Goal: Information Seeking & Learning: Learn about a topic

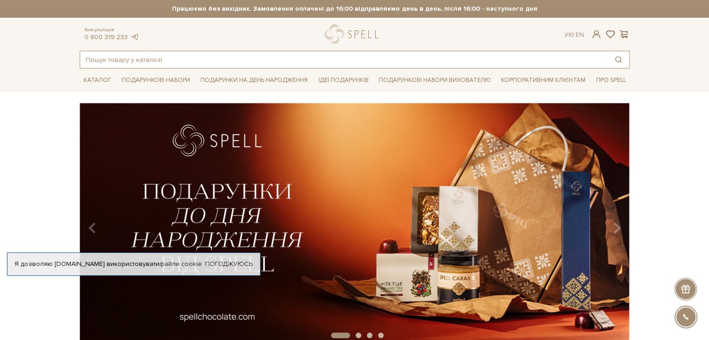
click at [131, 63] on input "text" at bounding box center [344, 59] width 528 height 17
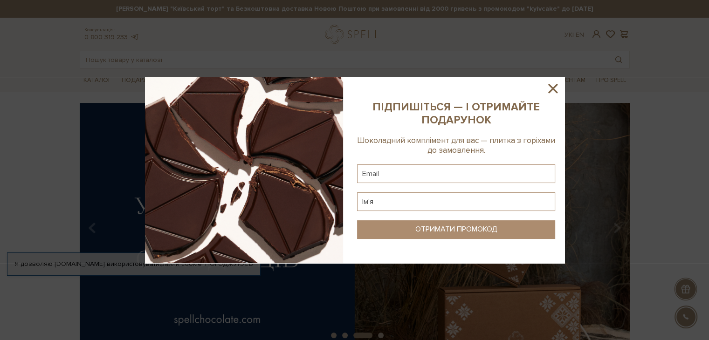
click at [213, 126] on div at bounding box center [354, 170] width 709 height 340
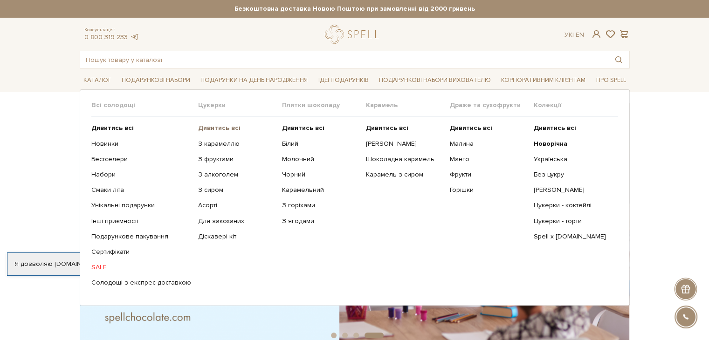
click at [201, 125] on b "Дивитись всі" at bounding box center [219, 128] width 42 height 8
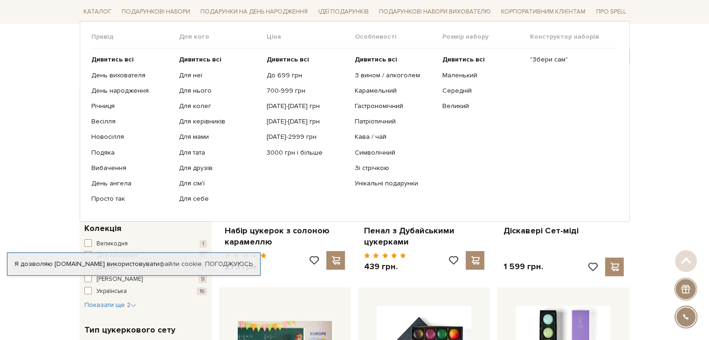
scroll to position [93, 0]
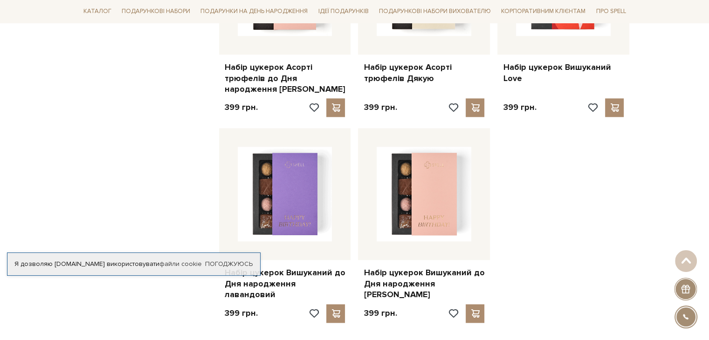
scroll to position [1119, 0]
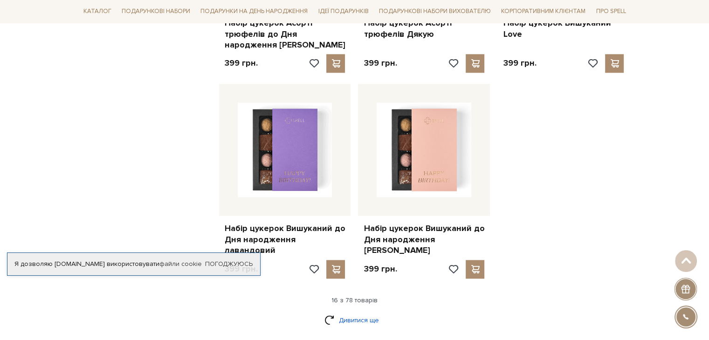
click at [351, 312] on link "Дивитися ще" at bounding box center [354, 320] width 61 height 16
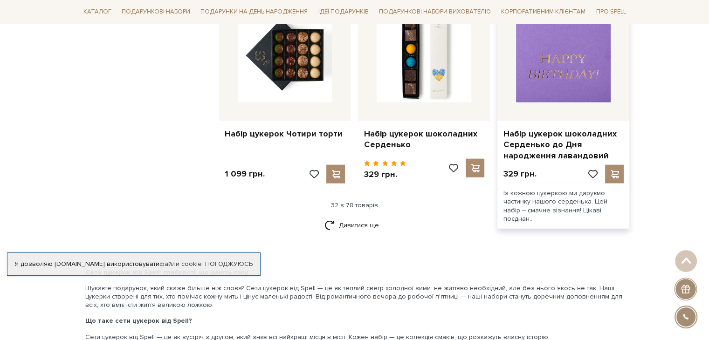
scroll to position [2284, 0]
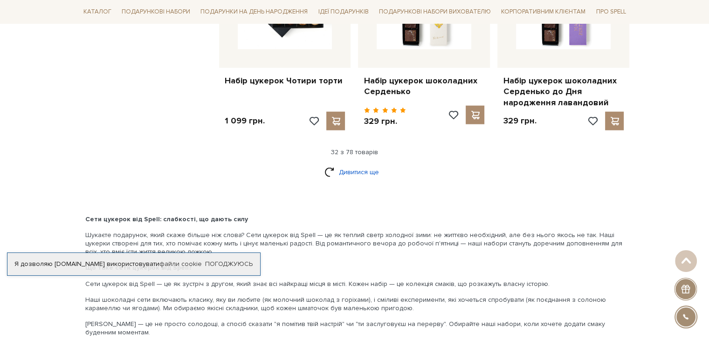
click at [341, 164] on link "Дивитися ще" at bounding box center [354, 172] width 61 height 16
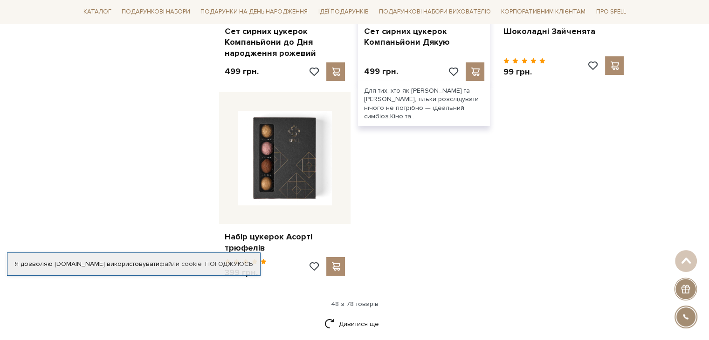
scroll to position [3403, 0]
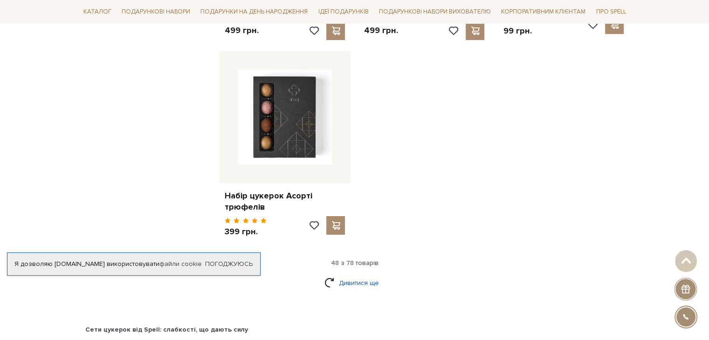
click at [346, 275] on link "Дивитися ще" at bounding box center [354, 283] width 61 height 16
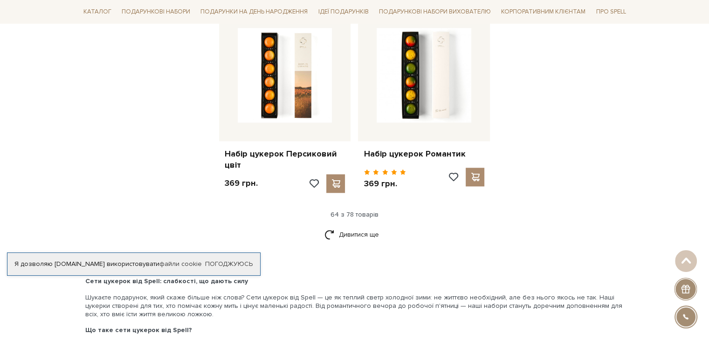
scroll to position [4475, 0]
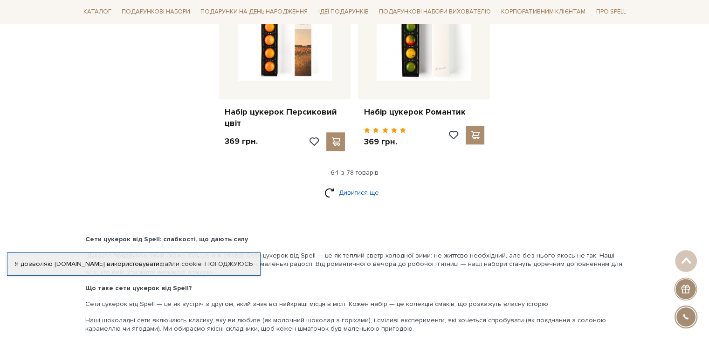
click at [345, 185] on link "Дивитися ще" at bounding box center [354, 193] width 61 height 16
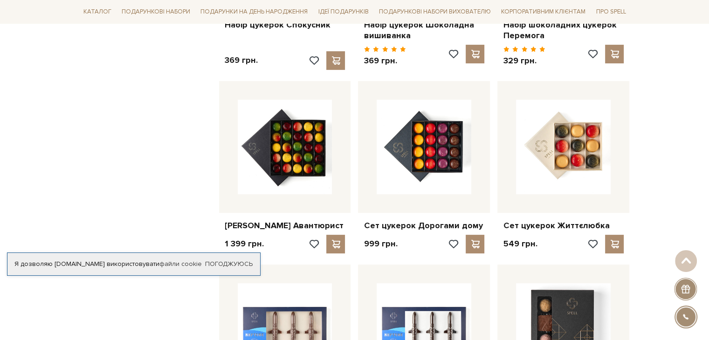
scroll to position [3776, 0]
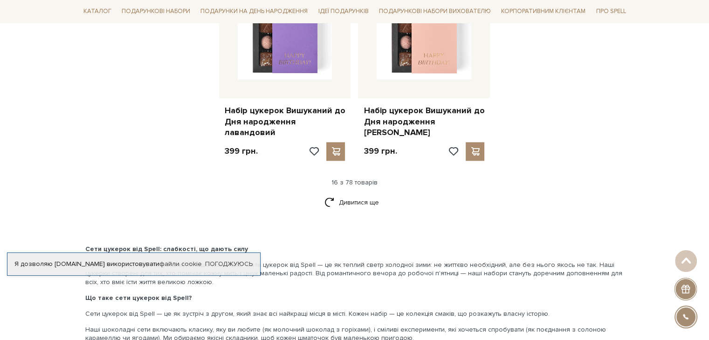
scroll to position [1259, 0]
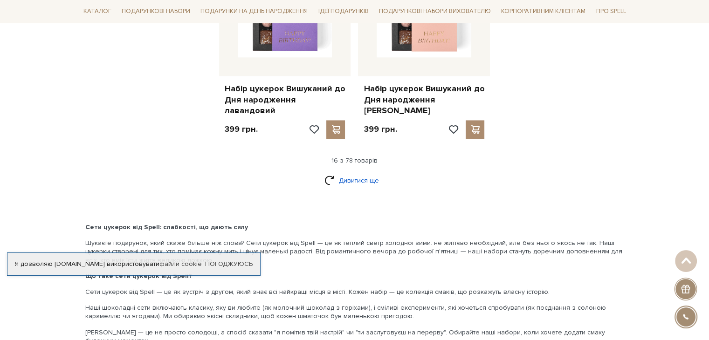
click at [348, 172] on link "Дивитися ще" at bounding box center [354, 180] width 61 height 16
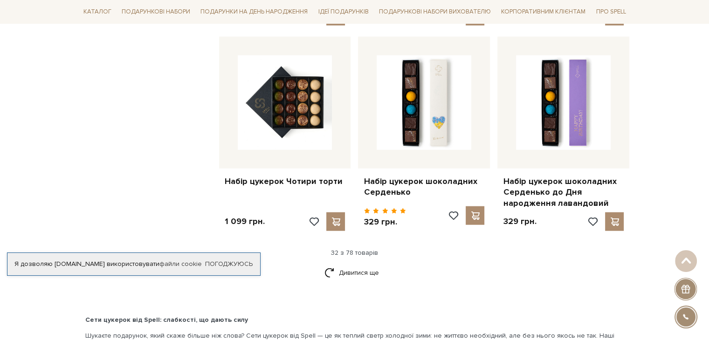
scroll to position [2191, 0]
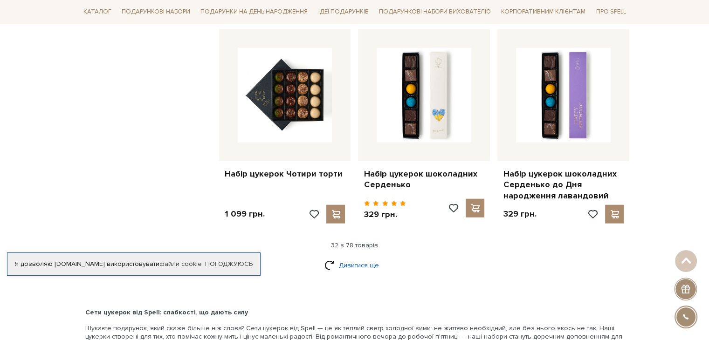
click at [351, 257] on link "Дивитися ще" at bounding box center [354, 265] width 61 height 16
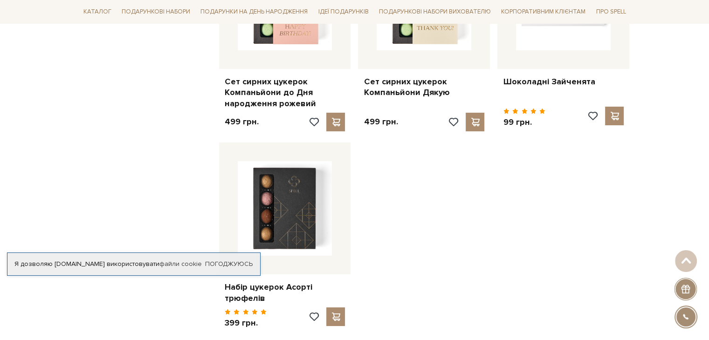
scroll to position [3403, 0]
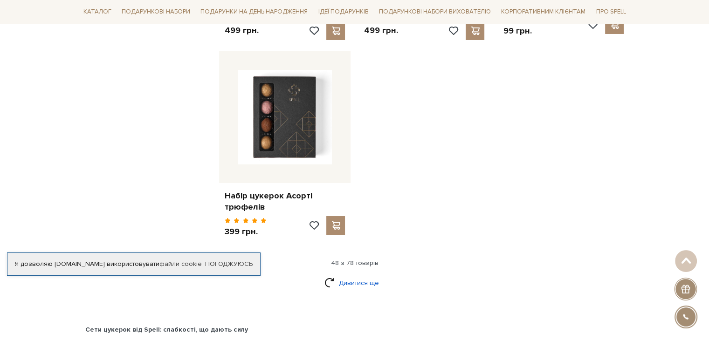
click at [347, 275] on link "Дивитися ще" at bounding box center [354, 283] width 61 height 16
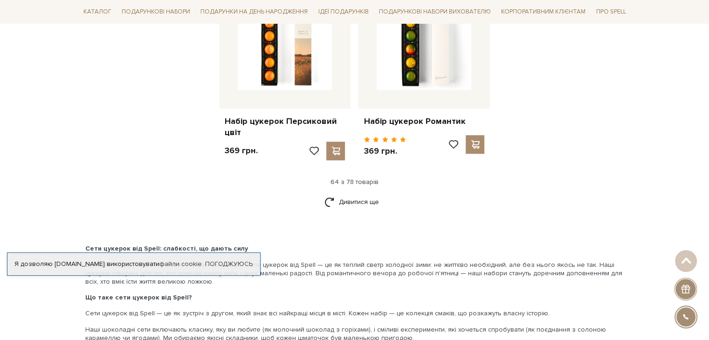
scroll to position [4522, 0]
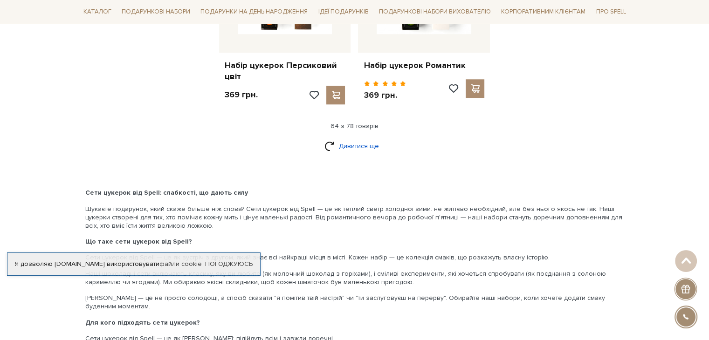
click at [357, 138] on link "Дивитися ще" at bounding box center [354, 146] width 61 height 16
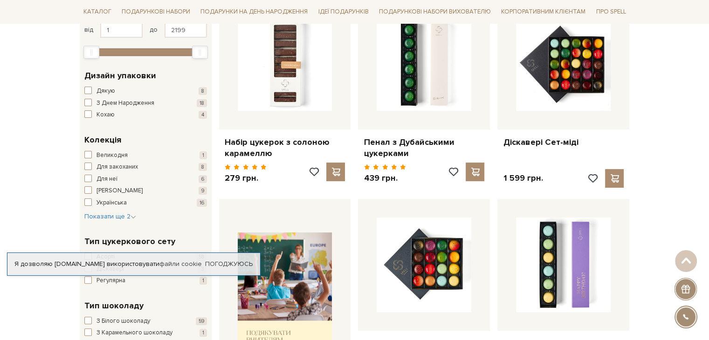
scroll to position [0, 0]
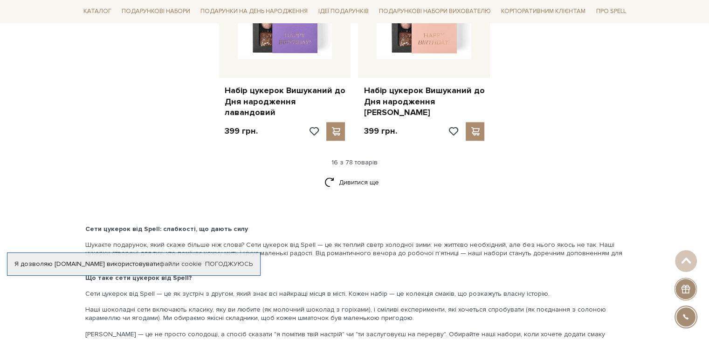
scroll to position [1259, 0]
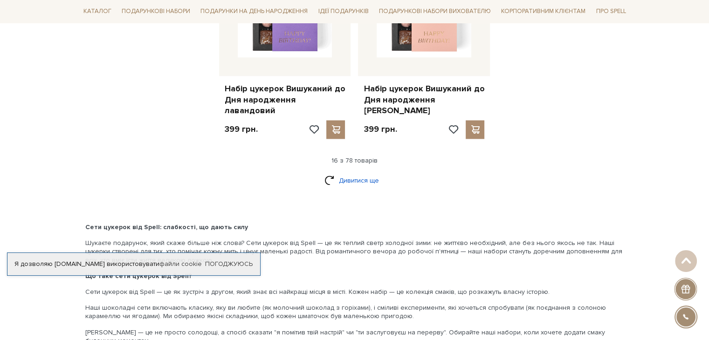
click at [349, 172] on link "Дивитися ще" at bounding box center [354, 180] width 61 height 16
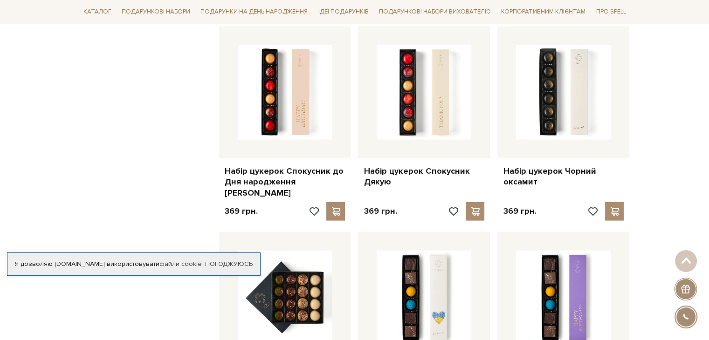
scroll to position [2144, 0]
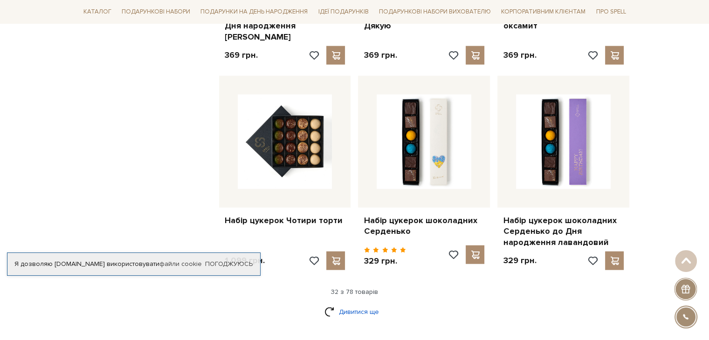
click at [338, 304] on link "Дивитися ще" at bounding box center [354, 312] width 61 height 16
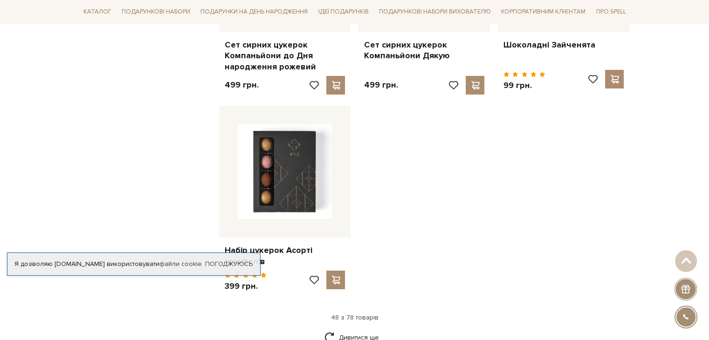
scroll to position [3356, 0]
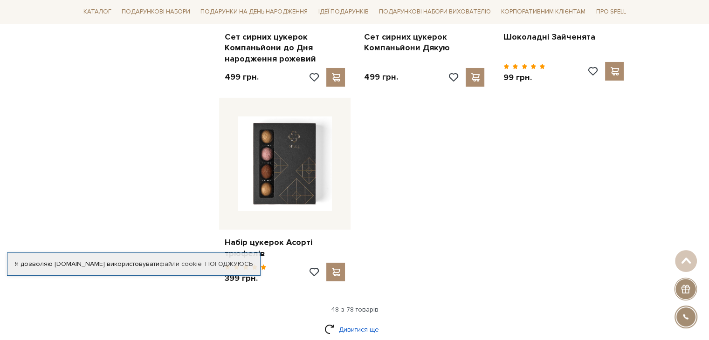
click at [350, 322] on link "Дивитися ще" at bounding box center [354, 330] width 61 height 16
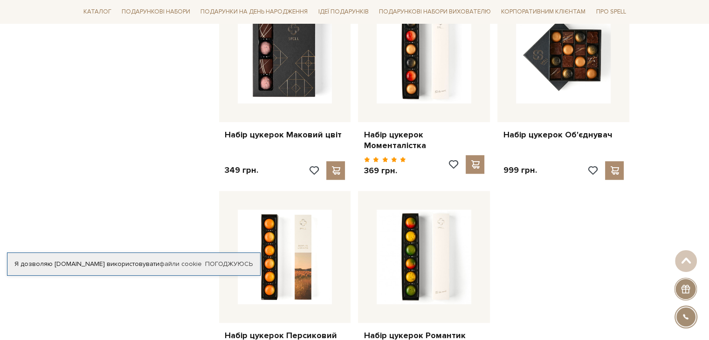
scroll to position [4289, 0]
